Goal: Navigation & Orientation: Find specific page/section

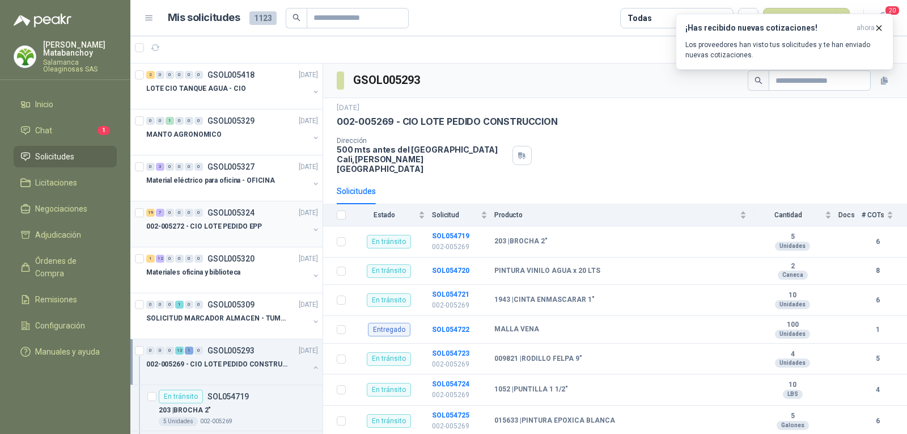
click at [239, 224] on p "002-005272 - CIO LOTE PEDIDO EPP" at bounding box center [204, 226] width 116 height 11
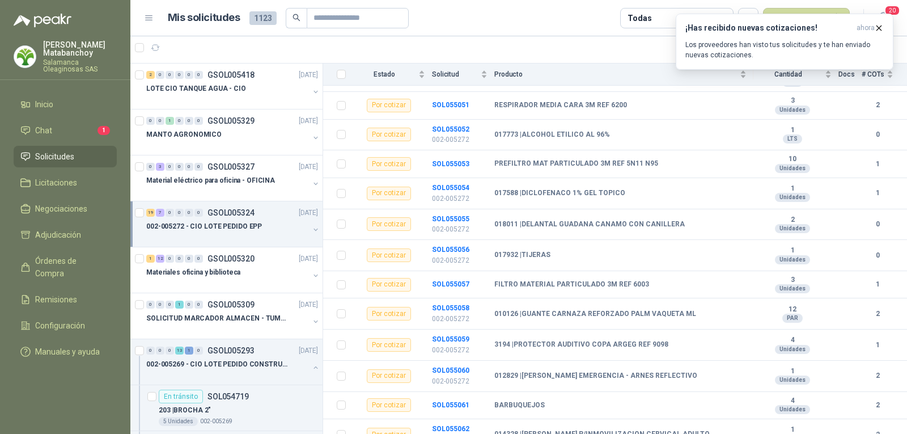
scroll to position [407, 0]
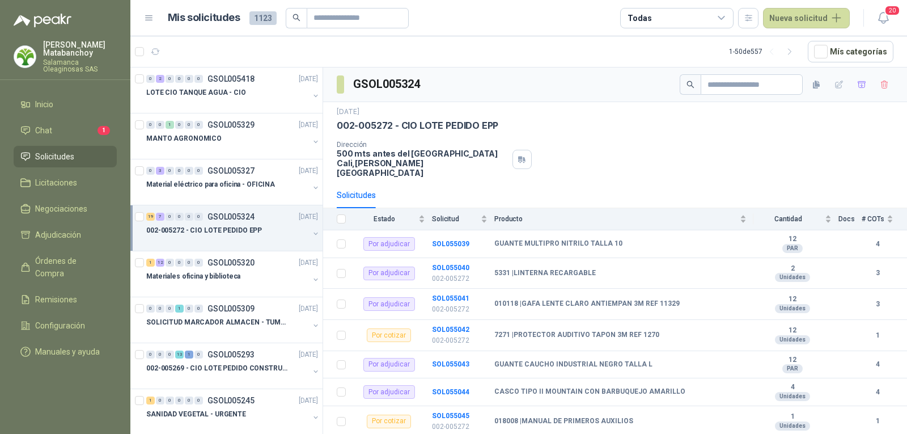
click at [57, 155] on span "Solicitudes" at bounding box center [54, 156] width 39 height 12
